Goal: Transaction & Acquisition: Subscribe to service/newsletter

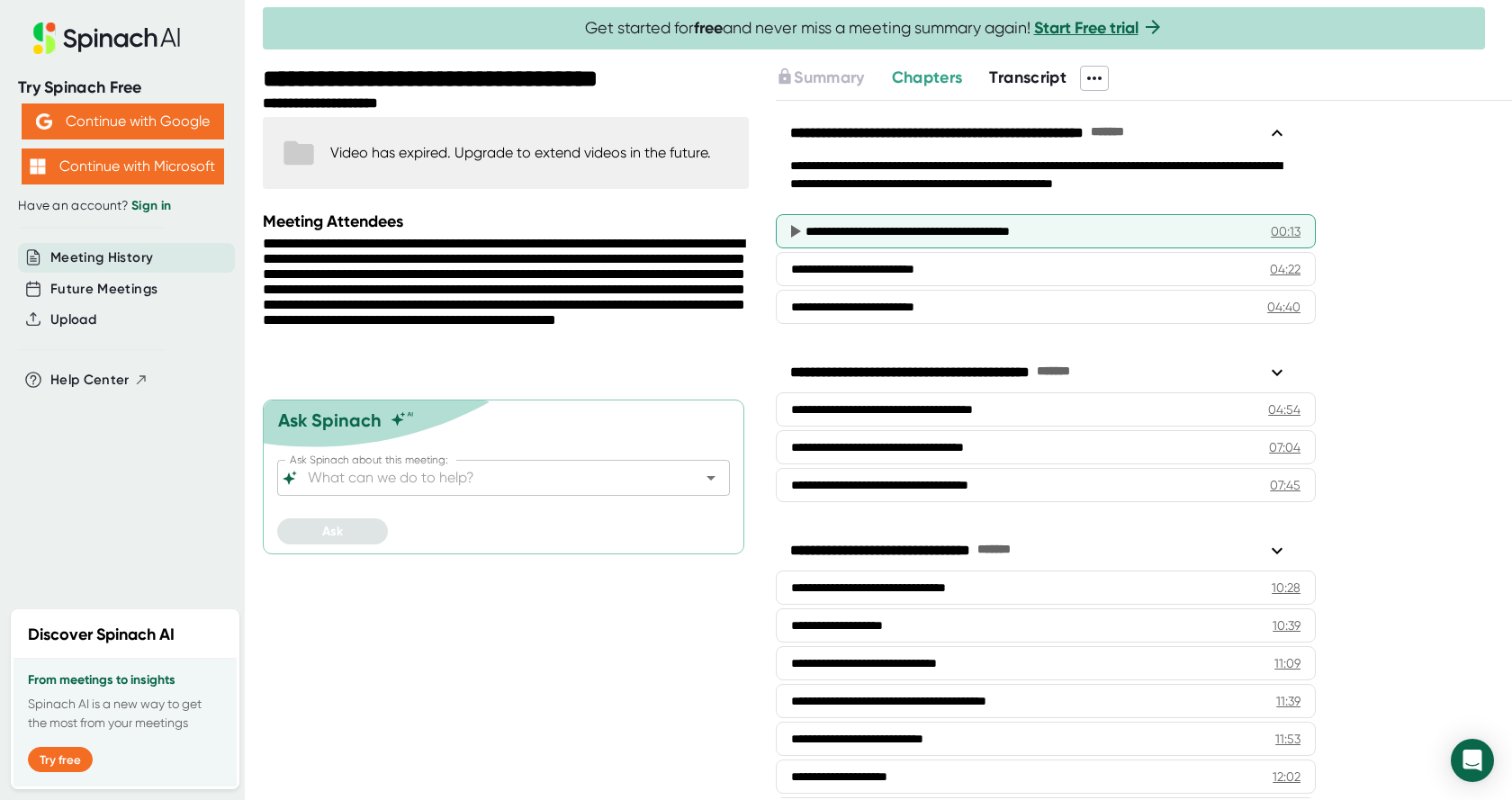
click at [1281, 226] on div "00:13" at bounding box center [1286, 232] width 30 height 18
click at [895, 227] on div "**********" at bounding box center [1025, 232] width 438 height 18
click at [1272, 235] on div "00:13" at bounding box center [1286, 232] width 30 height 18
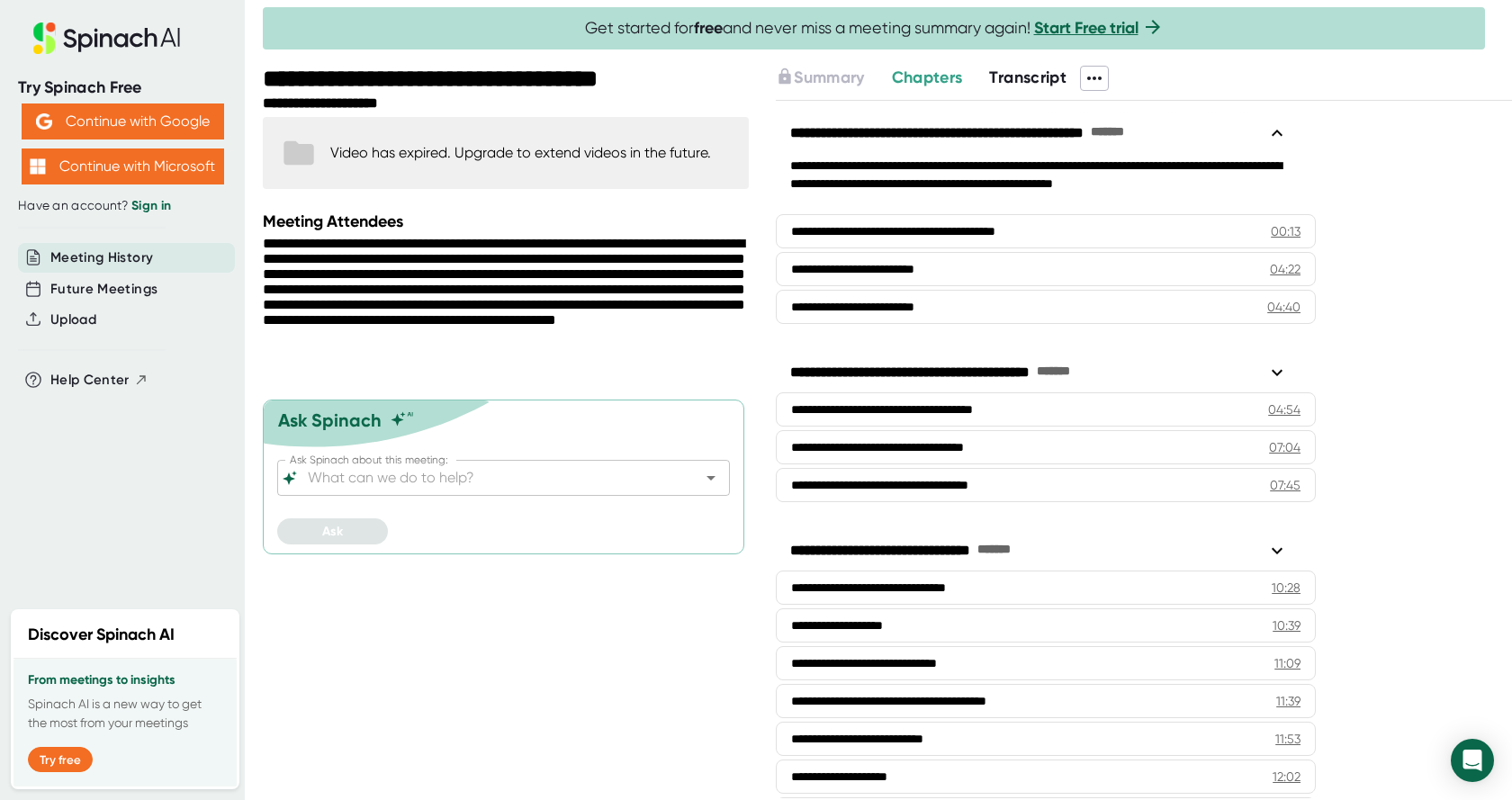
click at [1101, 21] on link "Start Free trial" at bounding box center [1086, 28] width 104 height 19
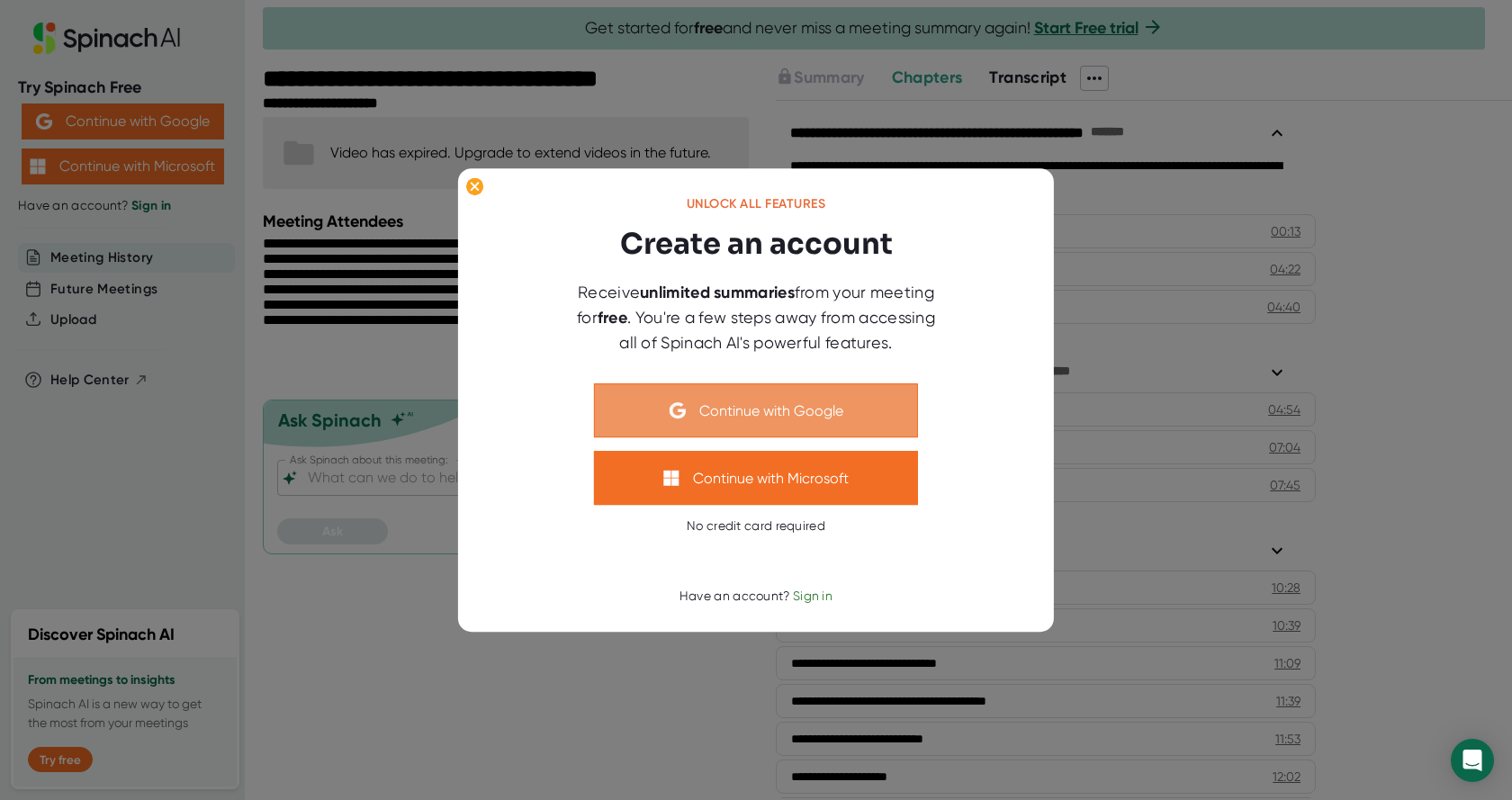
click at [842, 425] on button "Continue with Google" at bounding box center [756, 410] width 324 height 54
click at [816, 406] on button "Continue with Google" at bounding box center [756, 410] width 324 height 54
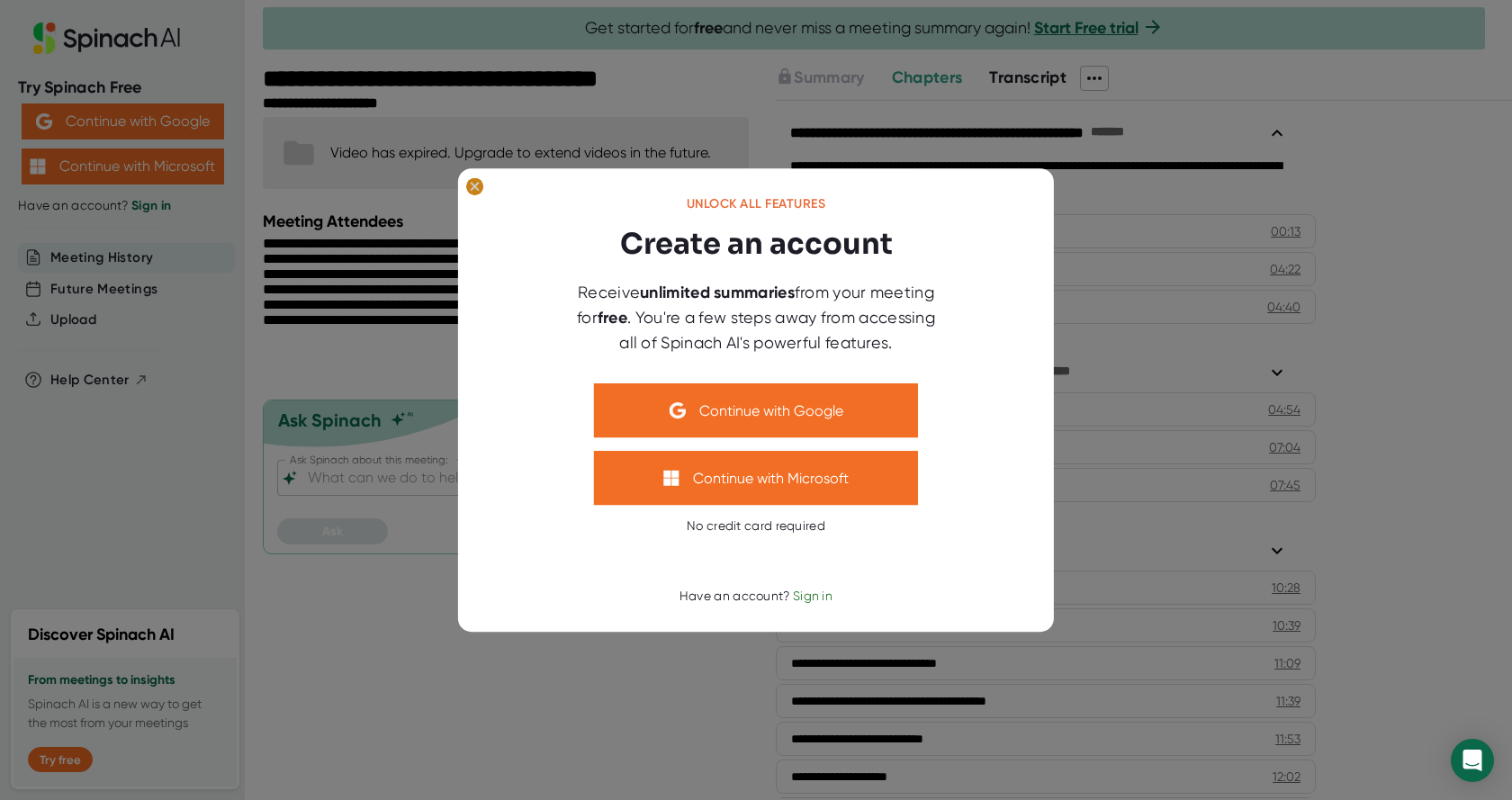
click at [478, 191] on ellipse at bounding box center [474, 186] width 18 height 18
